Goal: Transaction & Acquisition: Purchase product/service

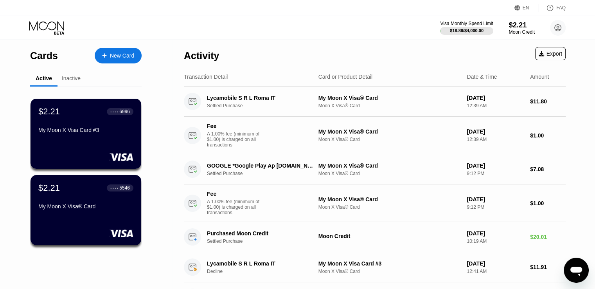
click at [520, 27] on div "$2.21" at bounding box center [522, 25] width 26 height 8
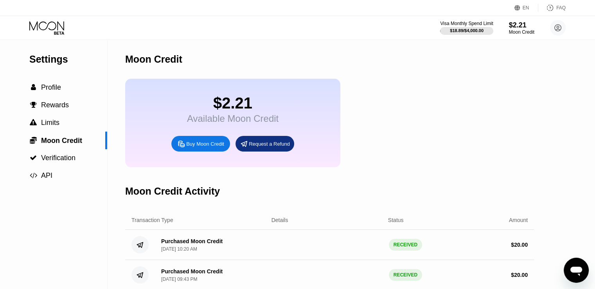
click at [46, 31] on icon at bounding box center [47, 28] width 36 height 14
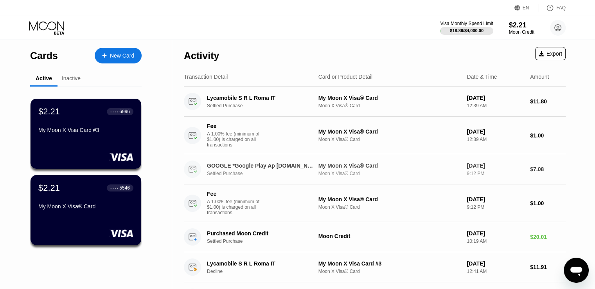
click at [265, 169] on div "GOOGLE *Google Play Ap [DOMAIN_NAME][URL]" at bounding box center [260, 165] width 107 height 6
click at [520, 25] on div "$2.21" at bounding box center [521, 25] width 25 height 8
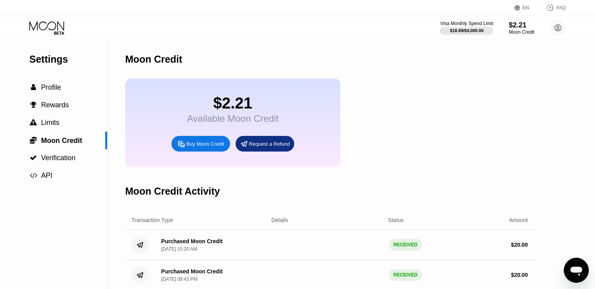
click at [190, 147] on div "Buy Moon Credit" at bounding box center [205, 143] width 38 height 7
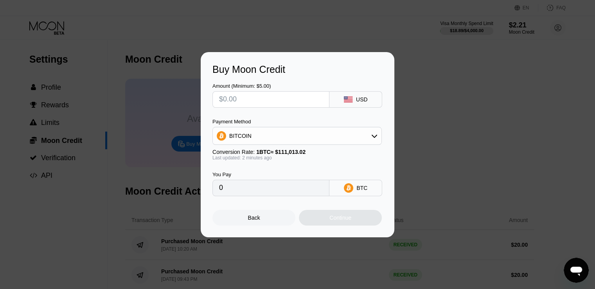
click at [255, 86] on div "Amount (Minimum: $5.00)" at bounding box center [270, 86] width 117 height 6
click at [252, 98] on input "text" at bounding box center [271, 100] width 104 height 16
type input "$1"
type input "0.00000901"
type input "$15"
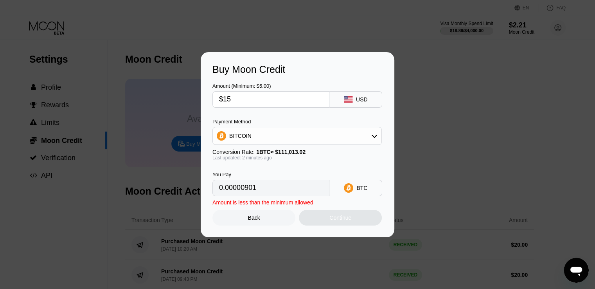
type input "0.00013512"
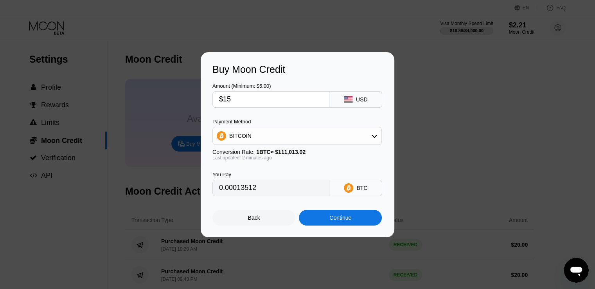
drag, startPoint x: 250, startPoint y: 101, endPoint x: 188, endPoint y: 97, distance: 62.3
click at [210, 100] on div "Buy Moon Credit Amount (Minimum: $5.00) $15 USD Payment Method BITCOIN Conversi…" at bounding box center [298, 144] width 194 height 185
type input "$1"
type input "0.00000901"
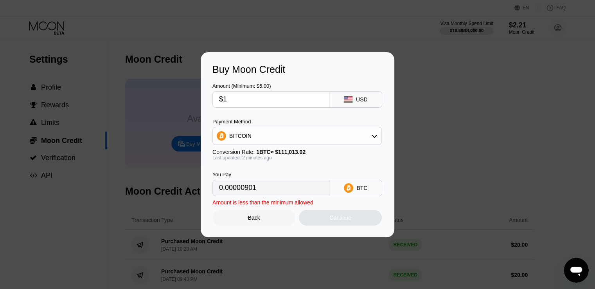
type input "$10"
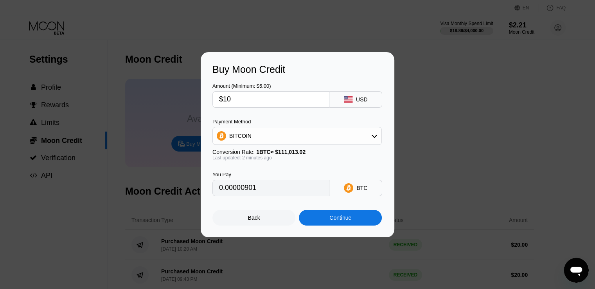
type input "0.00009008"
click at [349, 220] on div "Continue" at bounding box center [340, 217] width 22 height 6
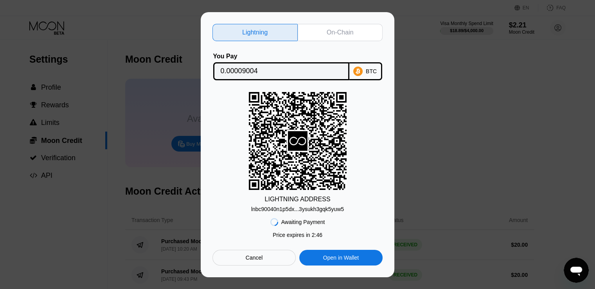
drag, startPoint x: 322, startPoint y: 50, endPoint x: 323, endPoint y: 46, distance: 3.9
click at [322, 50] on div "Lightning On-Chain You Pay 0.00009004 BTC LIGHTNING ADDRESS lnbc90040n1p5dx...3…" at bounding box center [297, 144] width 170 height 241
click at [333, 34] on div "On-Chain" at bounding box center [340, 33] width 27 height 8
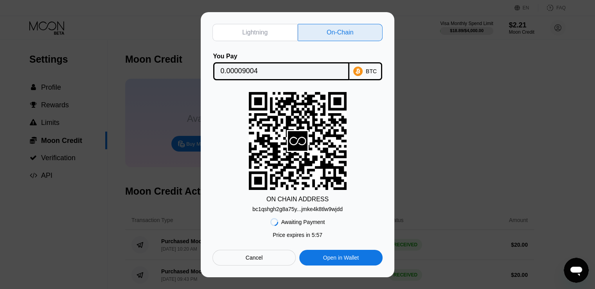
click at [313, 212] on div "bc1qshgh2g8a75y...jmke4k8tlw9wjdd" at bounding box center [297, 209] width 90 height 6
click at [283, 64] on input "0.00009004" at bounding box center [281, 71] width 121 height 16
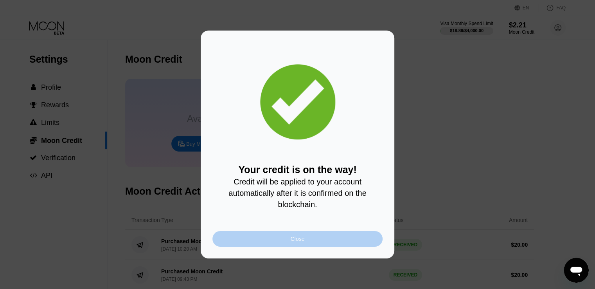
click at [332, 243] on div "Close" at bounding box center [297, 239] width 170 height 16
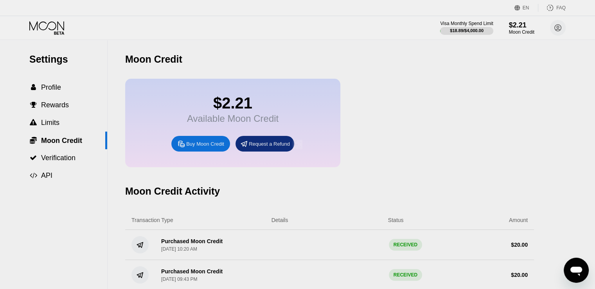
click at [50, 30] on div at bounding box center [300, 144] width 601 height 289
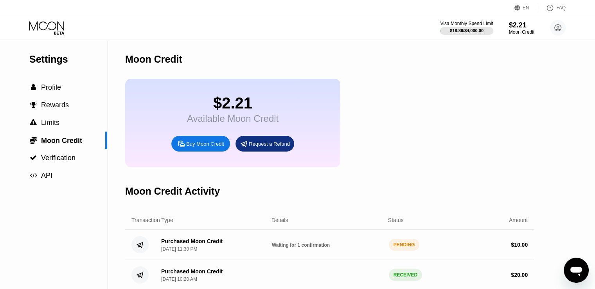
click at [41, 27] on icon at bounding box center [47, 28] width 36 height 14
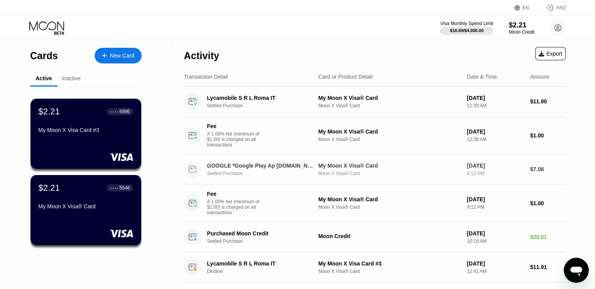
click at [376, 169] on div "My Moon X Visa® Card" at bounding box center [390, 165] width 142 height 6
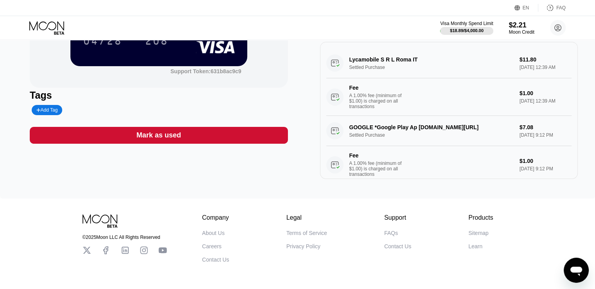
scroll to position [75, 0]
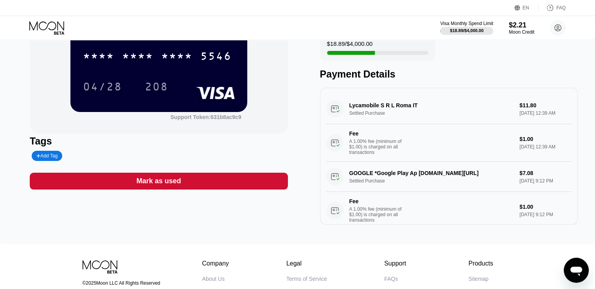
click at [440, 178] on div "GOOGLE *Google Play Ap [DOMAIN_NAME][URL] Settled Purchase $7.08 [DATE] 9:12 PM…" at bounding box center [448, 196] width 245 height 68
click at [534, 182] on div "GOOGLE *Google Play Ap [DOMAIN_NAME][URL] Settled Purchase $7.08 [DATE] 9:12 PM…" at bounding box center [448, 196] width 245 height 68
click at [454, 182] on div "GOOGLE *Google Play Ap [DOMAIN_NAME][URL] Settled Purchase $7.08 [DATE] 9:12 PM…" at bounding box center [448, 196] width 245 height 68
drag, startPoint x: 391, startPoint y: 185, endPoint x: 354, endPoint y: 177, distance: 38.4
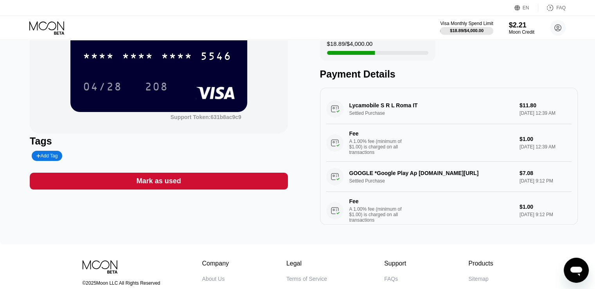
click at [354, 177] on div "GOOGLE *Google Play Ap [DOMAIN_NAME][URL] Settled Purchase $7.08 [DATE] 9:12 PM…" at bounding box center [448, 196] width 245 height 68
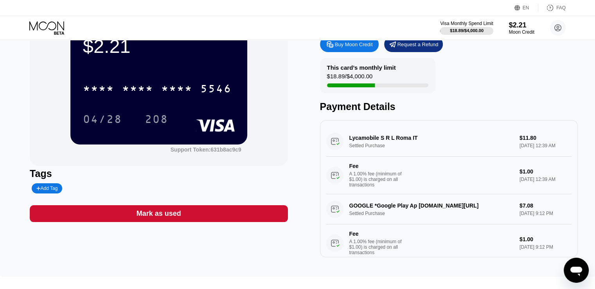
scroll to position [0, 0]
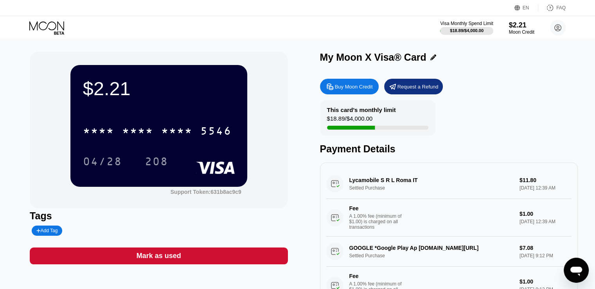
click at [36, 22] on icon at bounding box center [47, 28] width 36 height 14
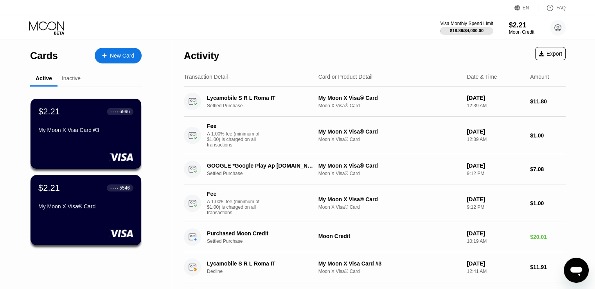
click at [50, 20] on div "Visa Monthly Spend Limit $18.89 / $4,000.00 $2.21 Moon Credit [EMAIL_ADDRESS][D…" at bounding box center [297, 27] width 595 height 23
click at [47, 23] on icon at bounding box center [47, 28] width 36 height 14
click at [299, 43] on div "Activity Export" at bounding box center [375, 53] width 382 height 27
click at [90, 132] on div "My Moon X Visa Card #3" at bounding box center [86, 130] width 96 height 6
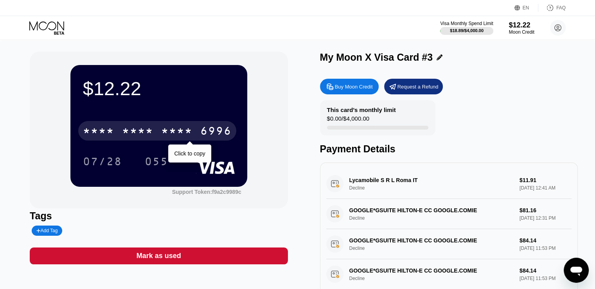
click at [180, 130] on div "* * * *" at bounding box center [176, 132] width 31 height 13
